Goal: Transaction & Acquisition: Obtain resource

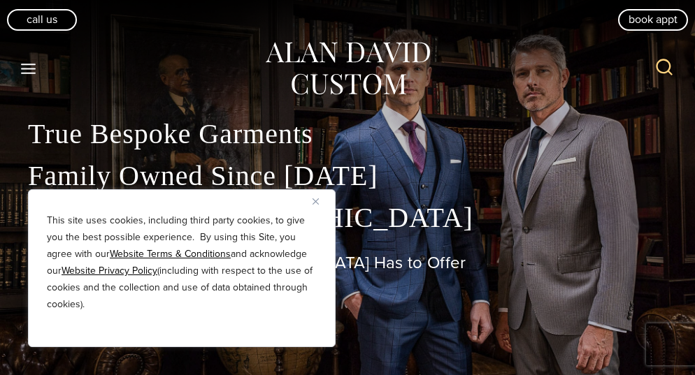
click at [310, 199] on div "This site uses cookies, including third party cookies, to give you the best pos…" at bounding box center [182, 268] width 308 height 158
click at [312, 199] on div "This site uses cookies, including third party cookies, to give you the best pos…" at bounding box center [182, 268] width 308 height 158
click at [314, 200] on img "Close" at bounding box center [316, 202] width 6 height 6
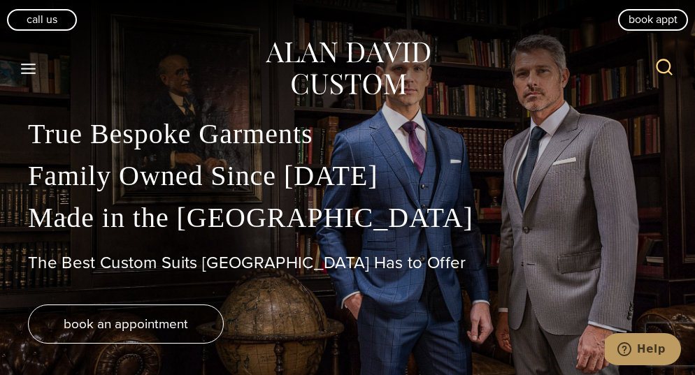
click at [36, 66] on icon "Toggle Menu" at bounding box center [28, 68] width 17 height 17
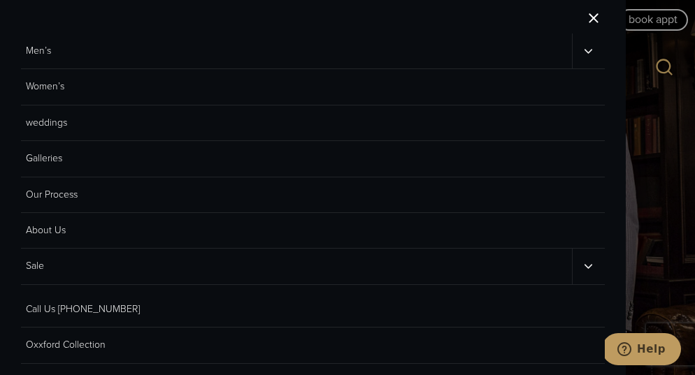
click at [53, 49] on link "Men’s" at bounding box center [296, 51] width 551 height 35
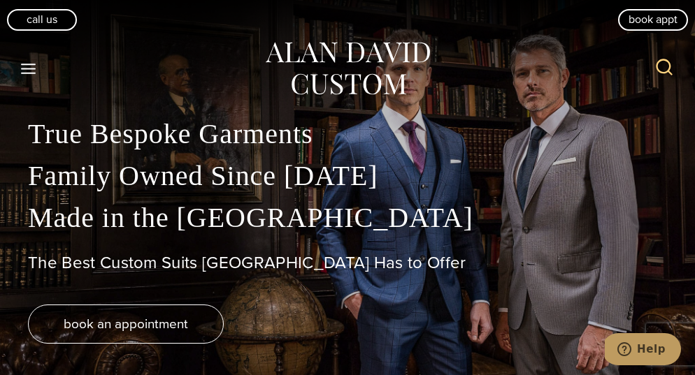
click at [31, 70] on icon "Toggle Menu" at bounding box center [28, 68] width 17 height 17
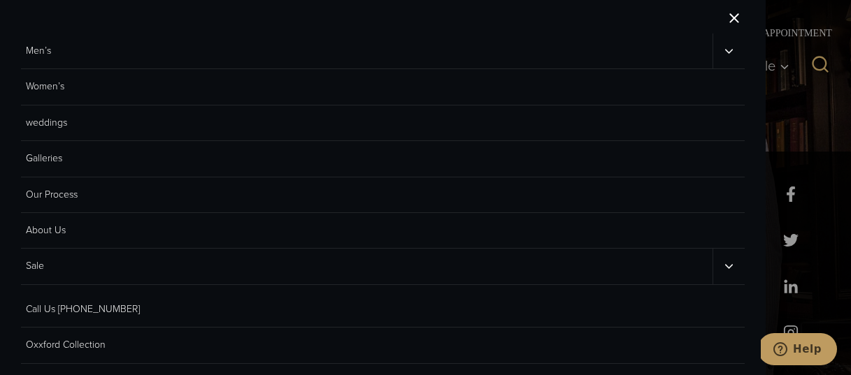
click at [694, 51] on icon "Men’s sub menu toggle" at bounding box center [728, 51] width 13 height 13
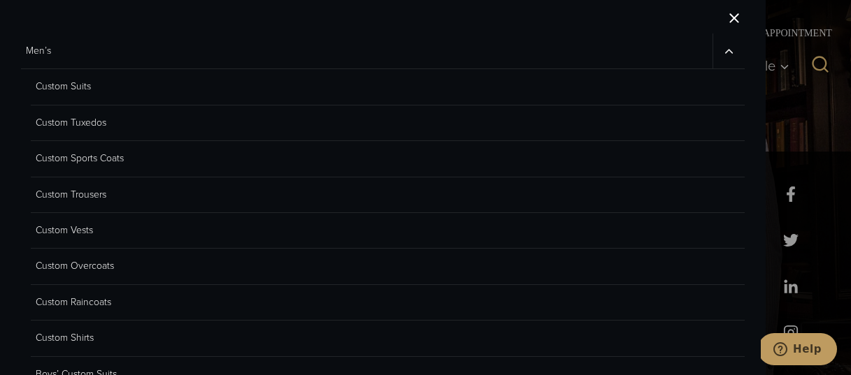
click at [92, 266] on link "Custom Overcoats" at bounding box center [388, 267] width 714 height 36
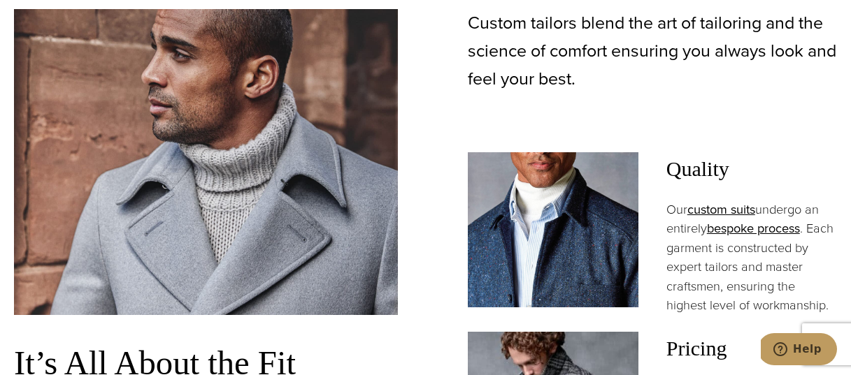
scroll to position [1061, 0]
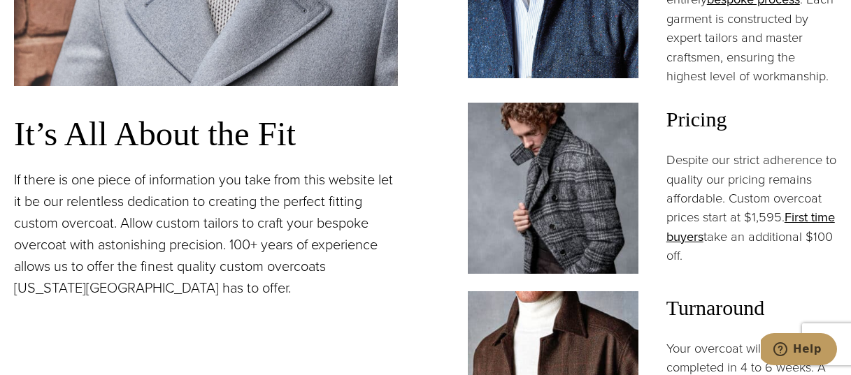
drag, startPoint x: 730, startPoint y: 164, endPoint x: 763, endPoint y: 231, distance: 74.4
click at [763, 231] on p "Despite our strict adherence to quality our pricing remains affordable. Custom …" at bounding box center [751, 207] width 171 height 115
click at [254, 218] on p "If there is one piece of information you take from this website let it be our r…" at bounding box center [206, 234] width 384 height 130
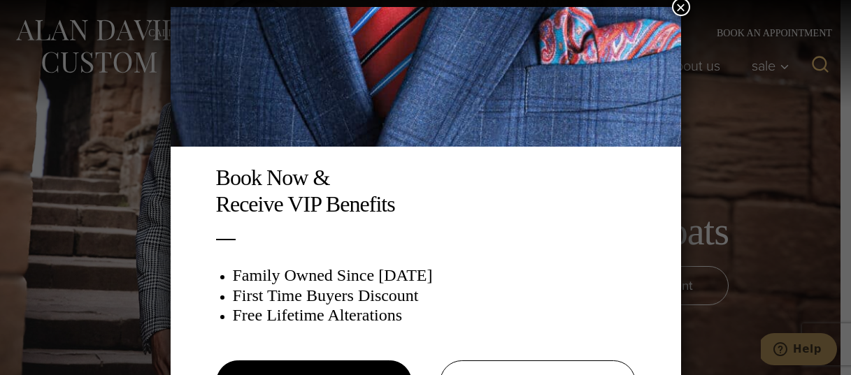
scroll to position [7, 0]
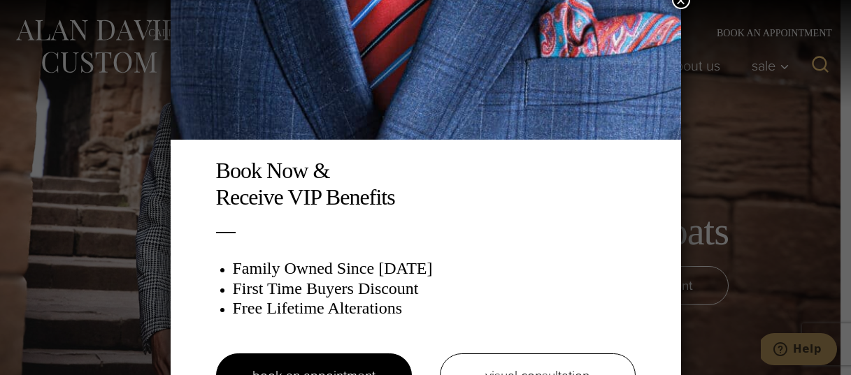
click at [682, 6] on button "×" at bounding box center [681, 0] width 18 height 18
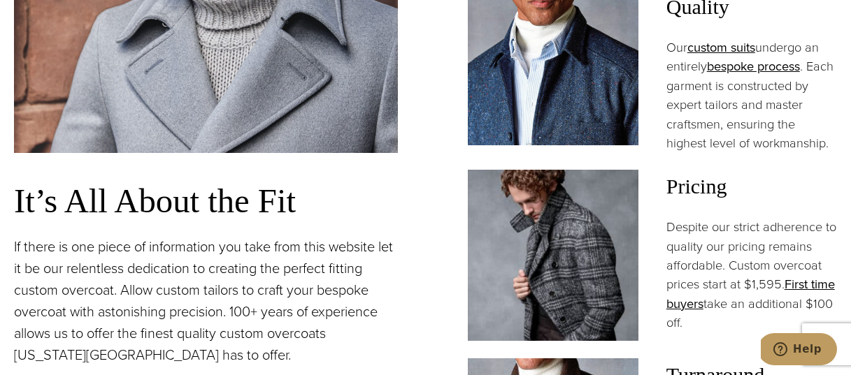
scroll to position [1009, 0]
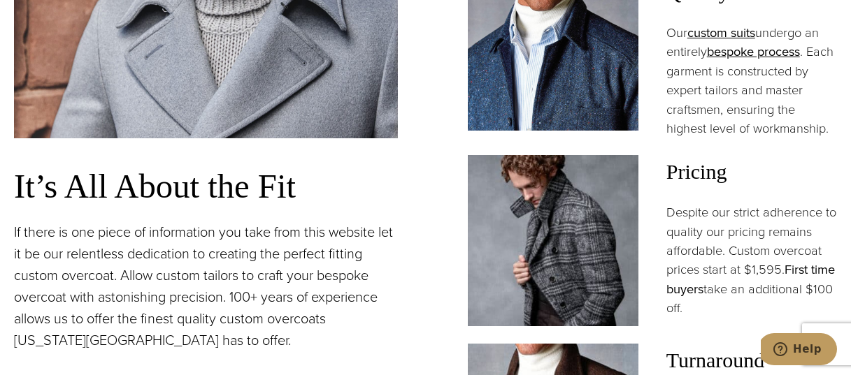
click at [718, 260] on link "First time buyers" at bounding box center [750, 279] width 168 height 38
